Goal: Navigation & Orientation: Find specific page/section

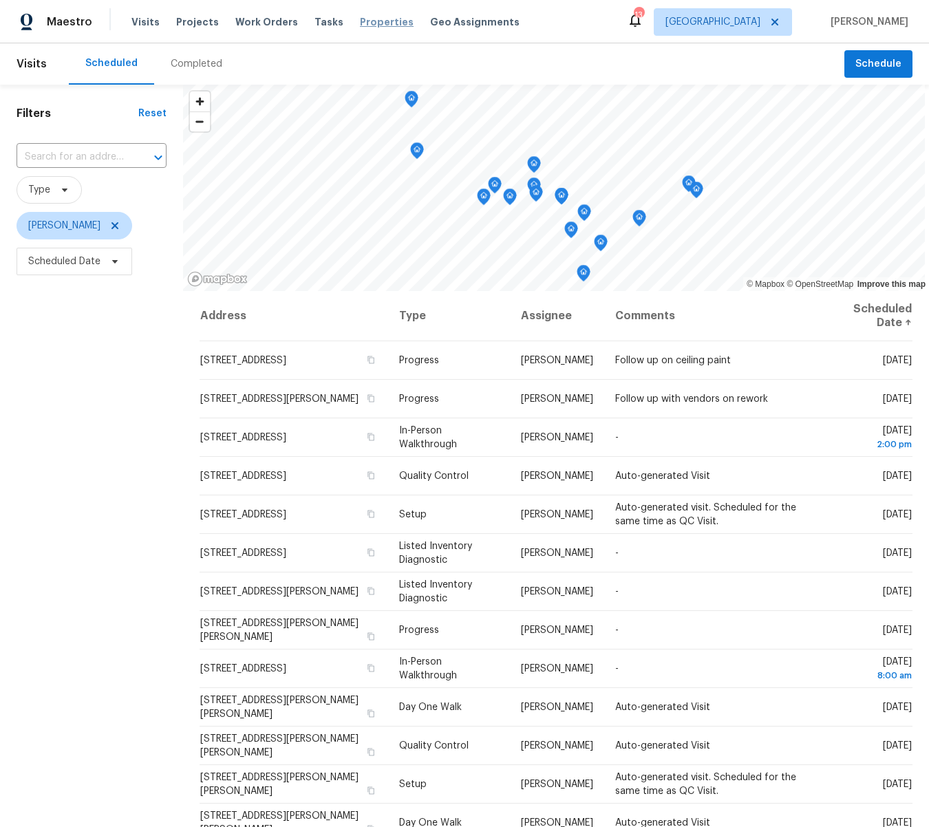
click at [369, 20] on span "Properties" at bounding box center [387, 22] width 54 height 14
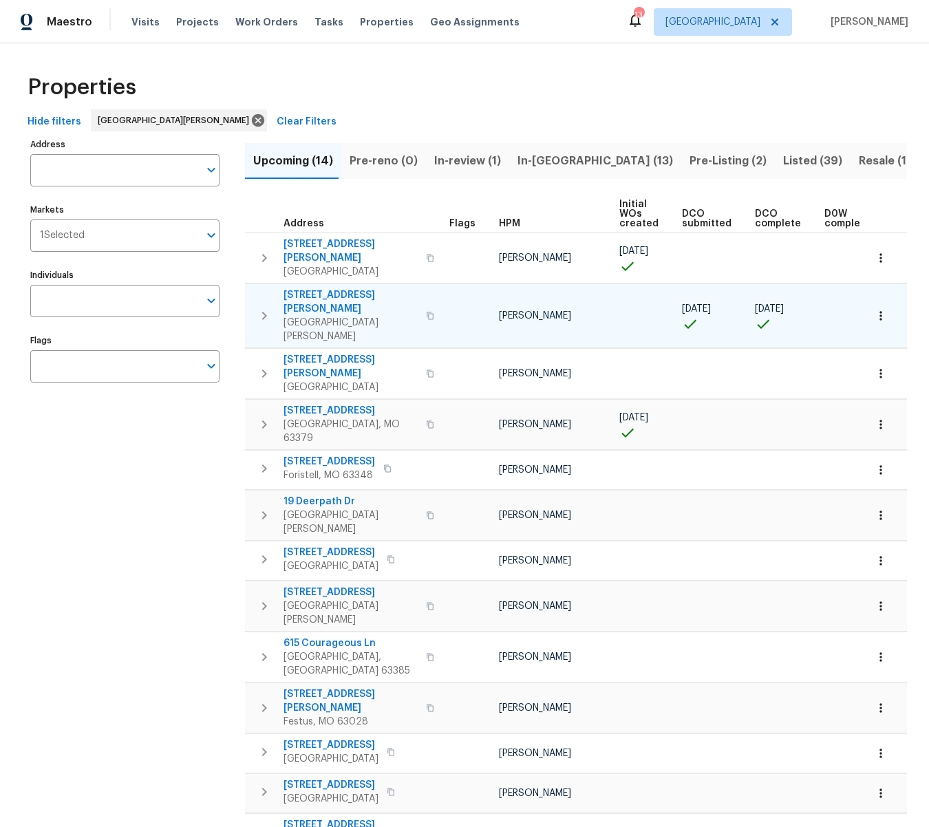
drag, startPoint x: 371, startPoint y: 283, endPoint x: 312, endPoint y: 277, distance: 58.7
click at [312, 288] on span "[STREET_ADDRESS][PERSON_NAME]" at bounding box center [350, 302] width 134 height 28
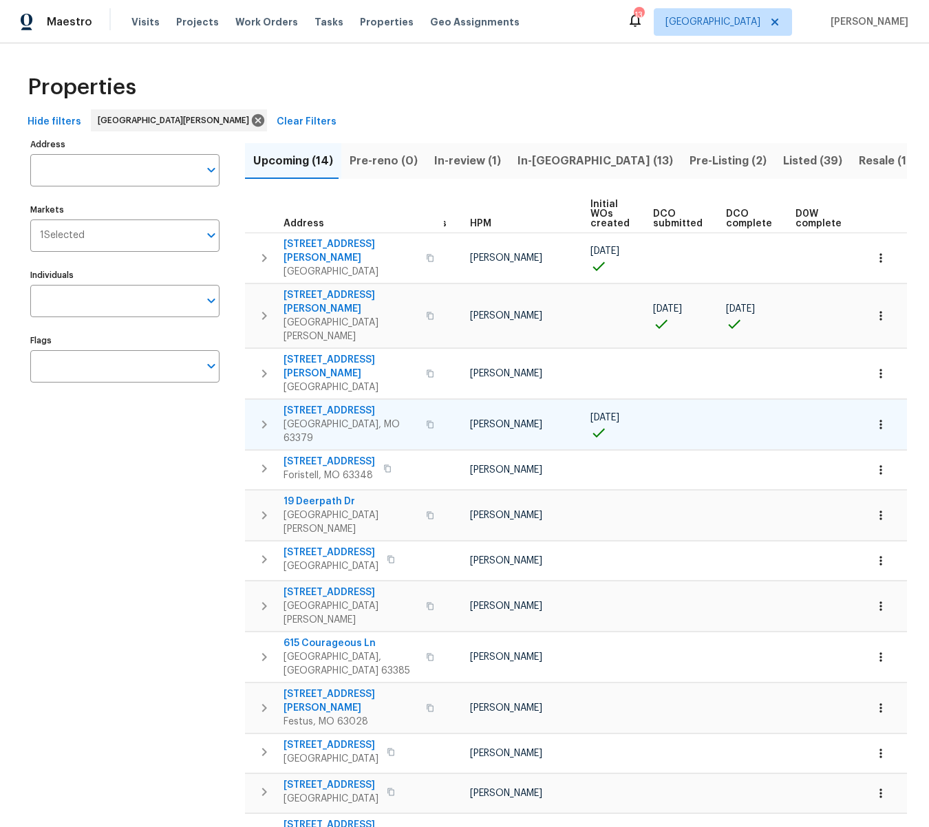
scroll to position [0, 30]
click at [426, 420] on icon "button" at bounding box center [430, 424] width 8 height 8
drag, startPoint x: 551, startPoint y: 390, endPoint x: 486, endPoint y: 388, distance: 65.4
click at [486, 399] on td "[PERSON_NAME]" at bounding box center [524, 424] width 120 height 50
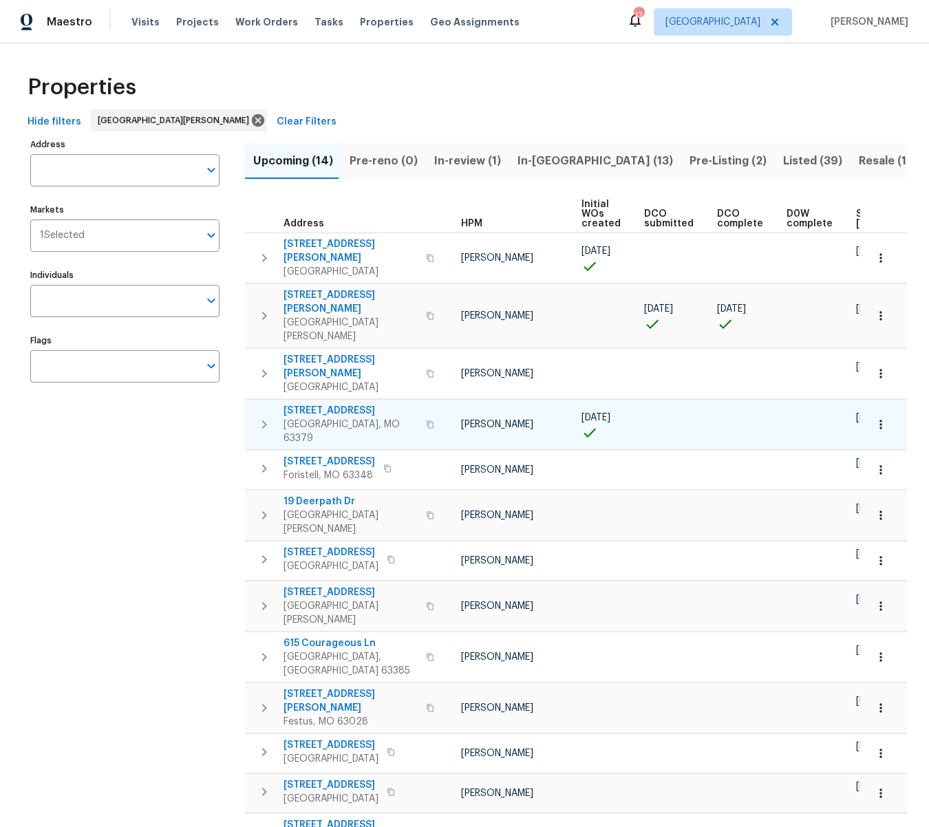
click at [348, 404] on span "[STREET_ADDRESS]" at bounding box center [350, 411] width 134 height 14
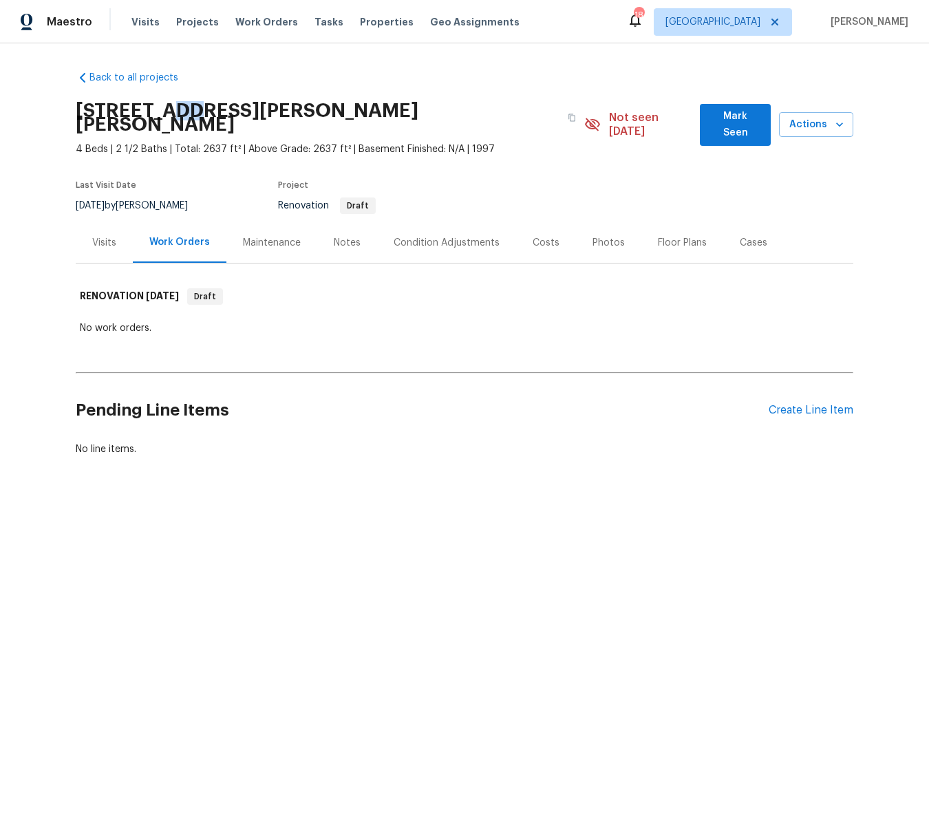
drag, startPoint x: 188, startPoint y: 110, endPoint x: 163, endPoint y: 118, distance: 26.1
click at [164, 118] on h2 "[STREET_ADDRESS][PERSON_NAME][PERSON_NAME]" at bounding box center [318, 118] width 484 height 28
click at [198, 84] on link "Back to all projects" at bounding box center [142, 78] width 132 height 14
drag, startPoint x: 189, startPoint y: 109, endPoint x: 76, endPoint y: 108, distance: 112.8
click at [76, 108] on h2 "[STREET_ADDRESS][PERSON_NAME][PERSON_NAME]" at bounding box center [318, 118] width 484 height 28
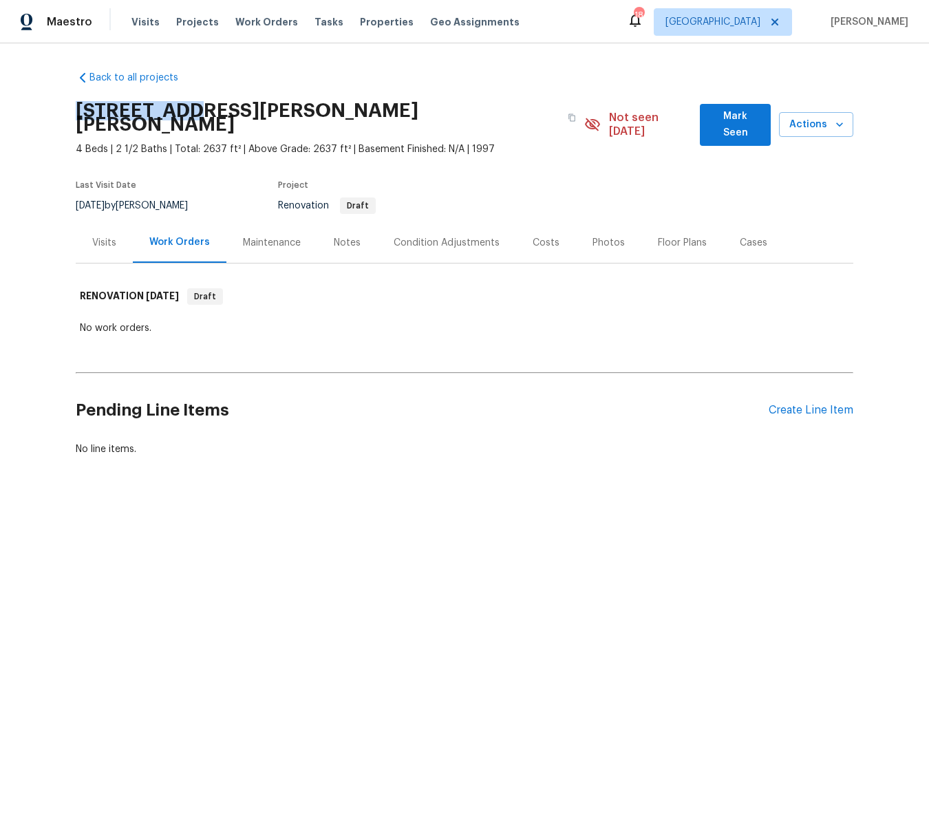
copy h2 "3912 Jacobs"
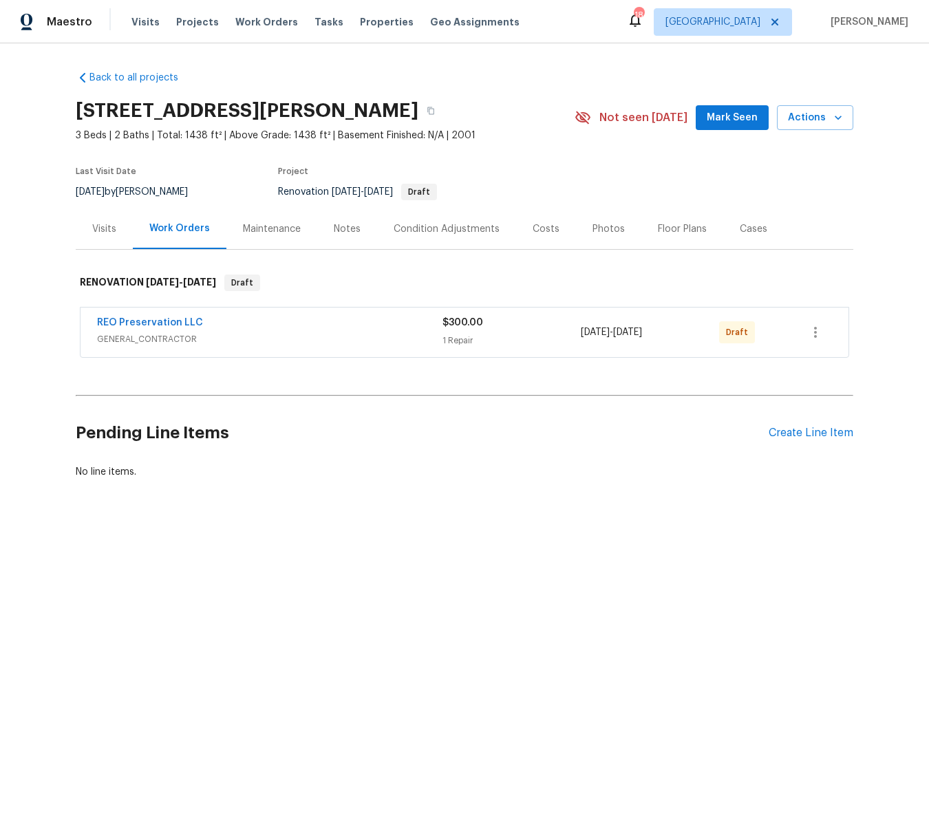
click at [350, 229] on div "Notes" at bounding box center [347, 229] width 27 height 14
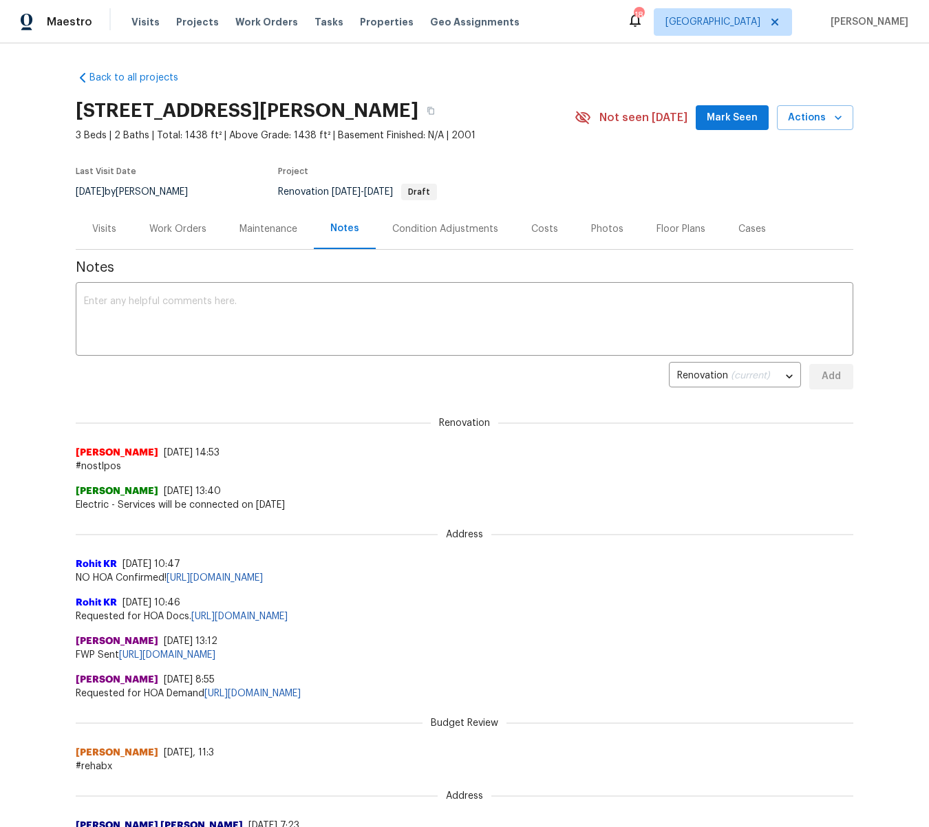
scroll to position [1, 0]
